Goal: Task Accomplishment & Management: Use online tool/utility

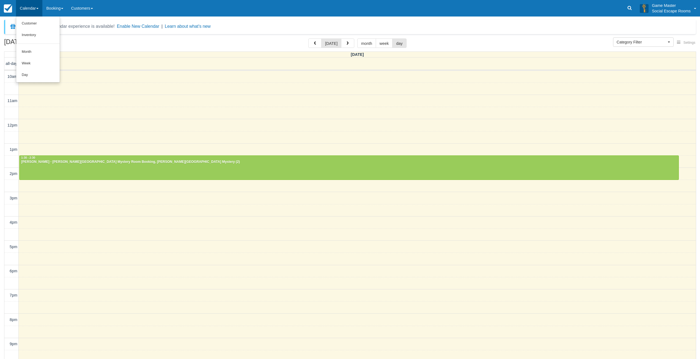
select select
click at [27, 76] on link "Day" at bounding box center [37, 75] width 43 height 12
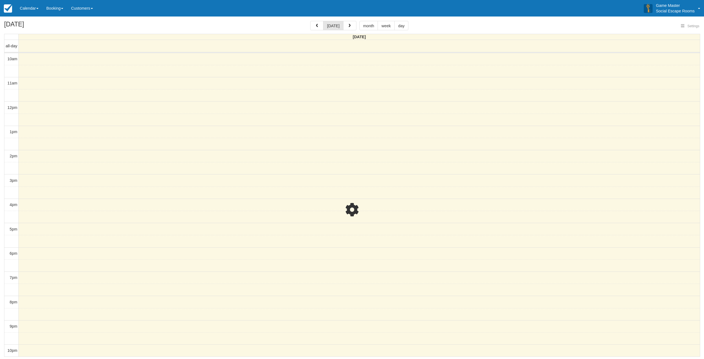
select select
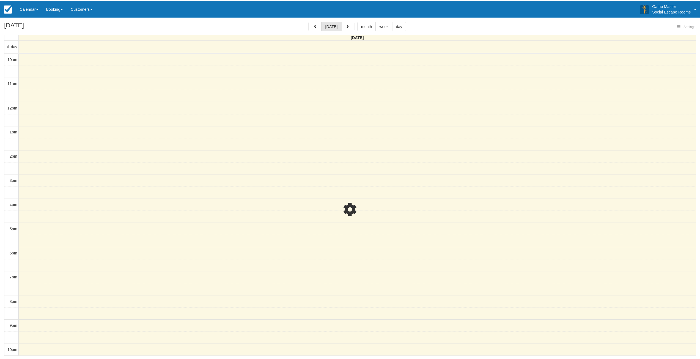
scroll to position [1, 0]
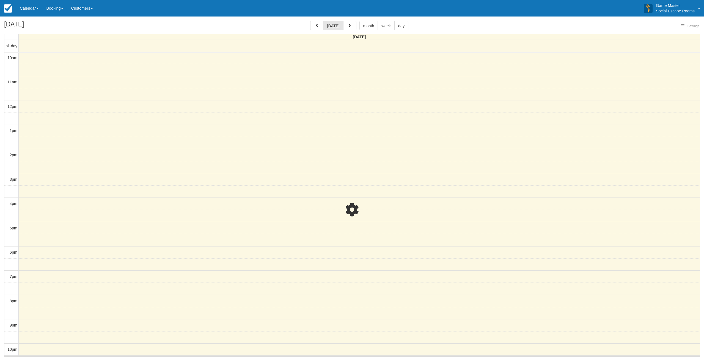
select select
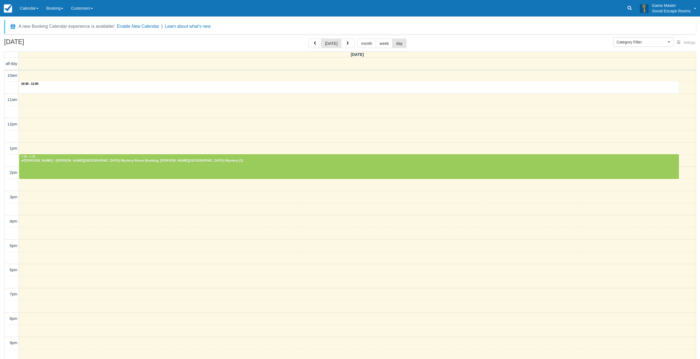
click at [144, 86] on div "10am 11am 12pm 1pm 2pm 3pm 4pm 5pm 6pm 7pm 8pm 9pm 10pm 10:30 - 11:00 1:30 - 2:…" at bounding box center [349, 222] width 691 height 305
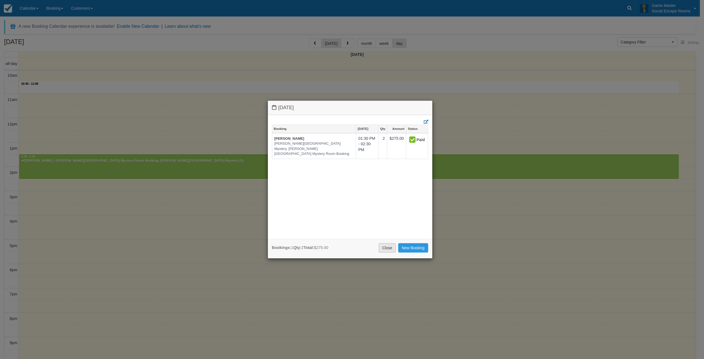
click at [383, 250] on link "Close" at bounding box center [387, 247] width 17 height 9
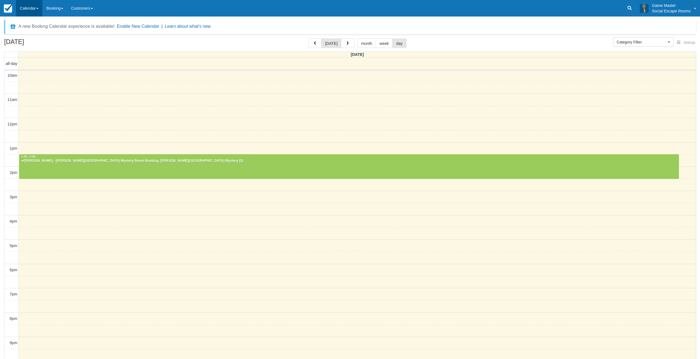
click at [42, 7] on link "Calendar" at bounding box center [29, 8] width 26 height 17
click at [31, 74] on link "Day" at bounding box center [37, 75] width 43 height 12
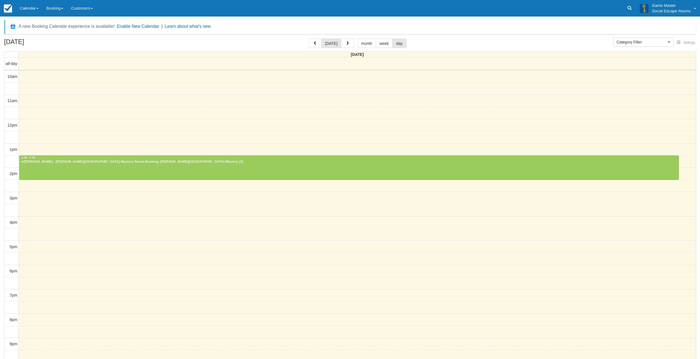
select select
